Goal: Task Accomplishment & Management: Complete application form

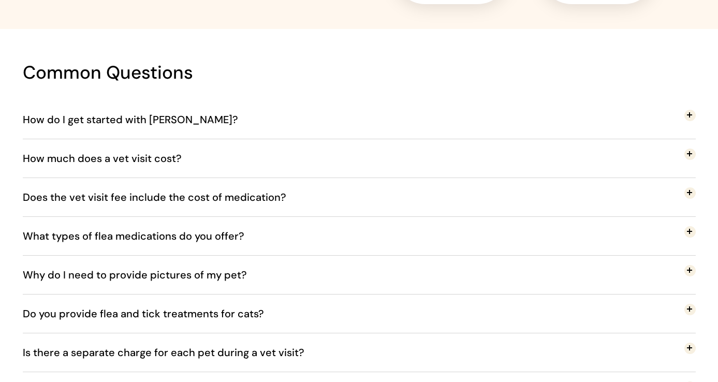
scroll to position [1803, 0]
click at [241, 238] on span "What types of flea medications do you offer?" at bounding box center [141, 236] width 237 height 34
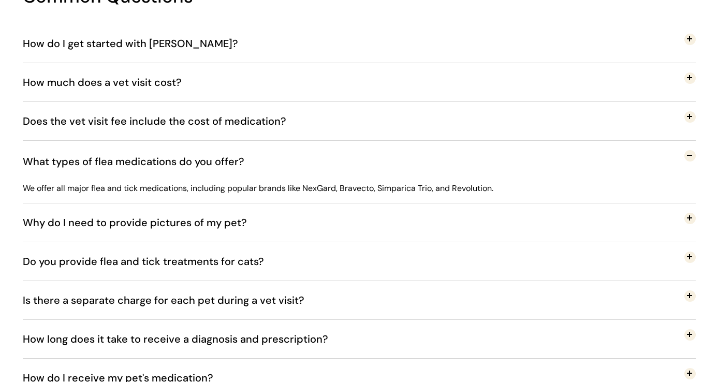
scroll to position [1880, 0]
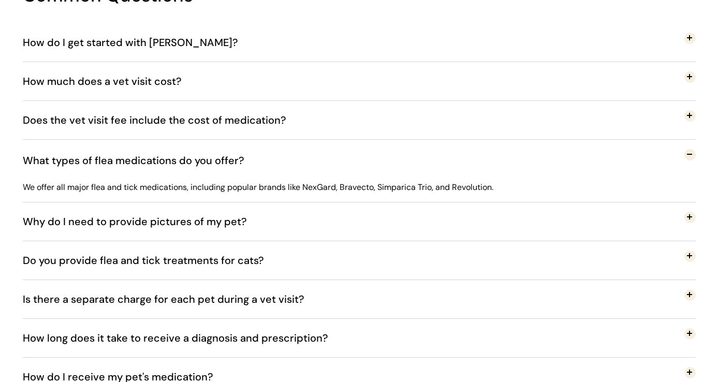
click at [295, 230] on button "Why do I need to provide pictures of my pet?" at bounding box center [359, 221] width 673 height 38
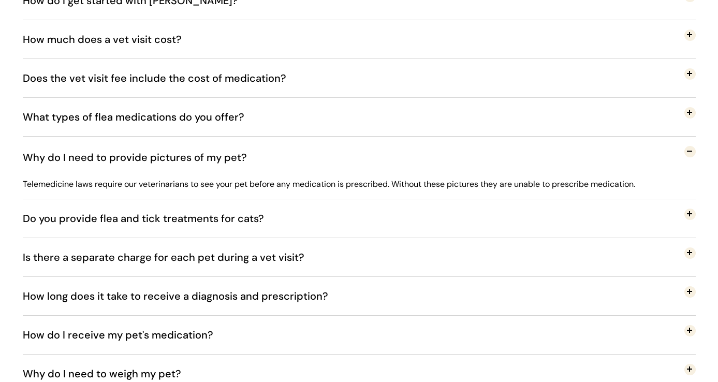
scroll to position [1926, 0]
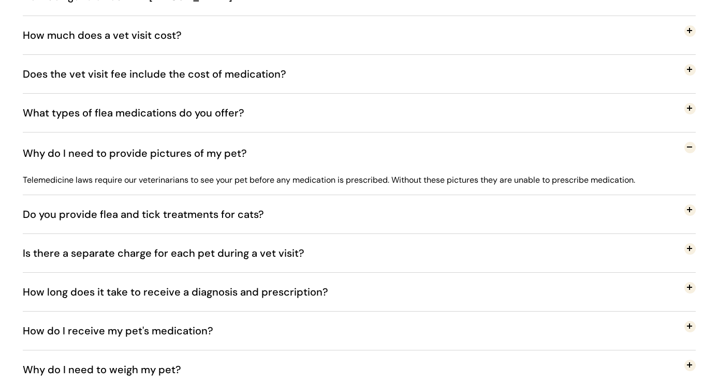
click at [286, 223] on button "Do you provide flea and tick treatments for cats?" at bounding box center [359, 214] width 673 height 38
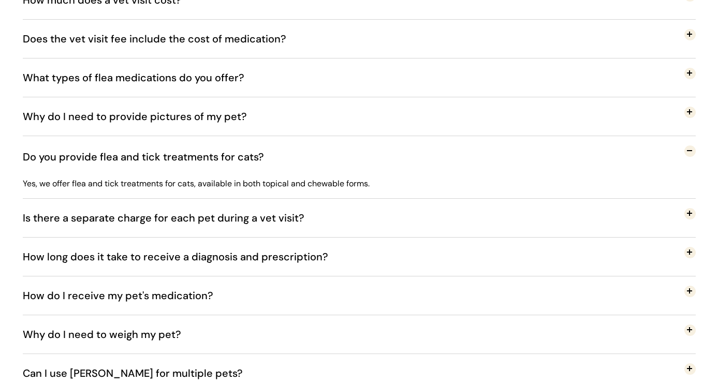
scroll to position [1961, 0]
click at [286, 223] on span "Is there a separate charge for each pet during a vet visit?" at bounding box center [171, 217] width 297 height 34
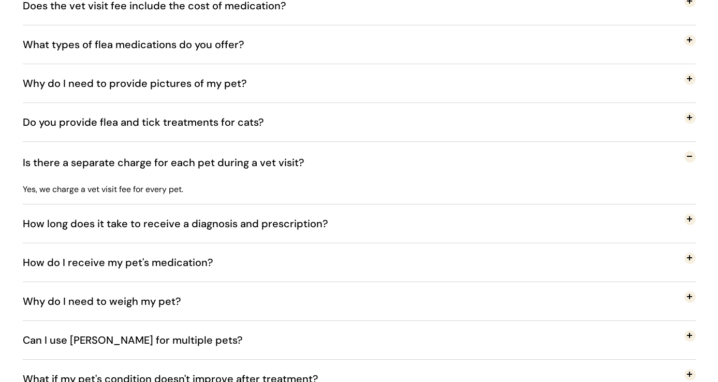
scroll to position [1997, 0]
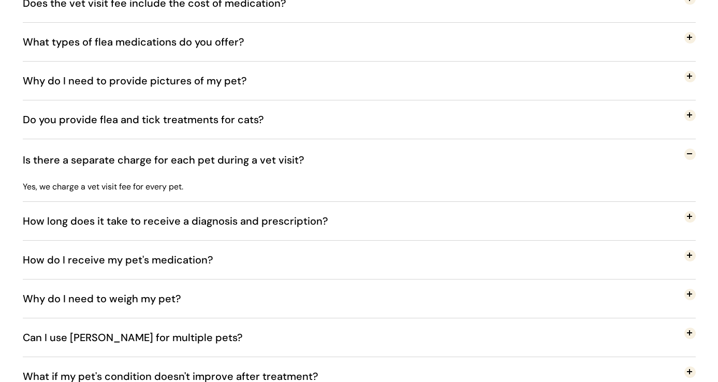
click at [286, 223] on span "How long does it take to receive a diagnosis and prescription?" at bounding box center [183, 221] width 321 height 34
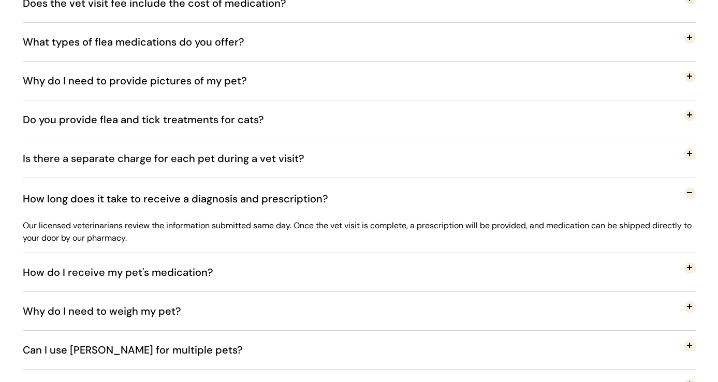
click at [124, 276] on span "How do I receive my pet's medication?" at bounding box center [126, 272] width 206 height 34
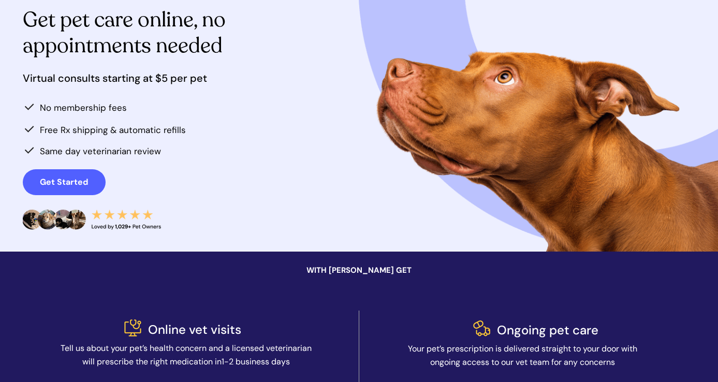
scroll to position [0, 0]
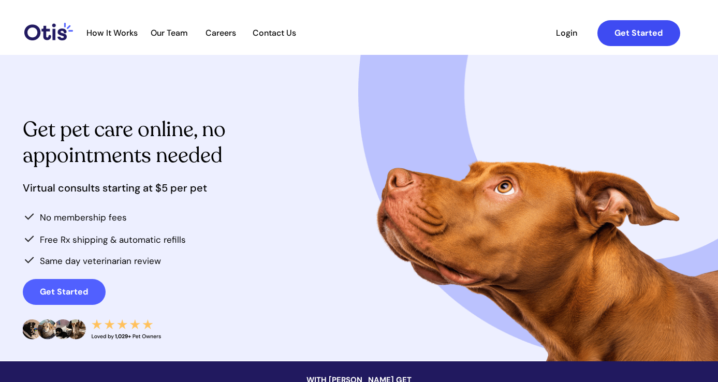
click at [648, 32] on strong "Get Started" at bounding box center [639, 32] width 48 height 11
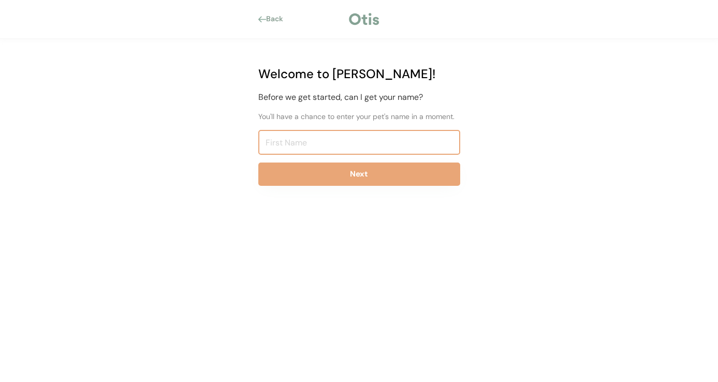
click at [326, 148] on input "input" at bounding box center [359, 142] width 202 height 25
type input "G"
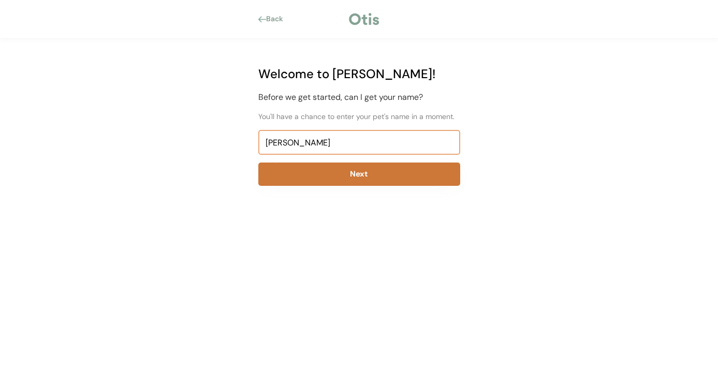
type input "Misty Nickel"
click at [366, 179] on button "Next" at bounding box center [359, 174] width 202 height 23
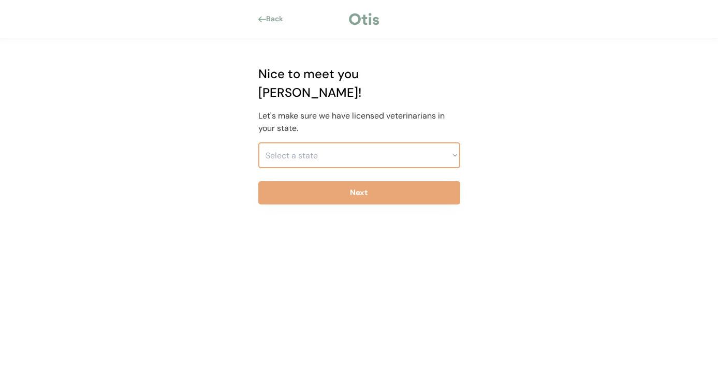
click at [352, 142] on select "Select a state Alabama Alaska American Samoa Arizona Arkansas California Colora…" at bounding box center [359, 155] width 202 height 26
select select ""1348695171700984260__LOOKUP__1704914077156x478789765311185200""
click at [258, 142] on select "Select a state Alabama Alaska American Samoa Arizona Arkansas California Colora…" at bounding box center [359, 155] width 202 height 26
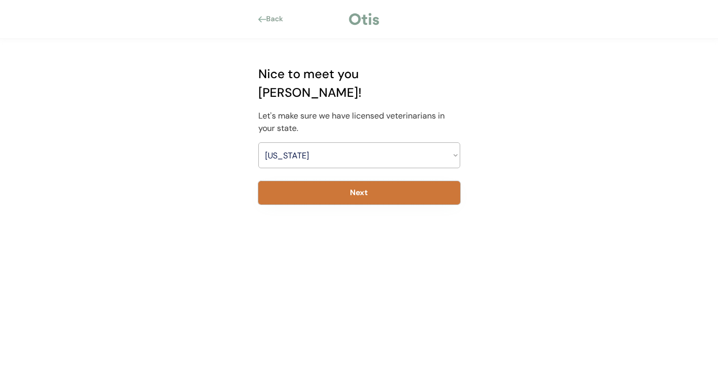
click at [359, 181] on button "Next" at bounding box center [359, 192] width 202 height 23
